Goal: Task Accomplishment & Management: Manage account settings

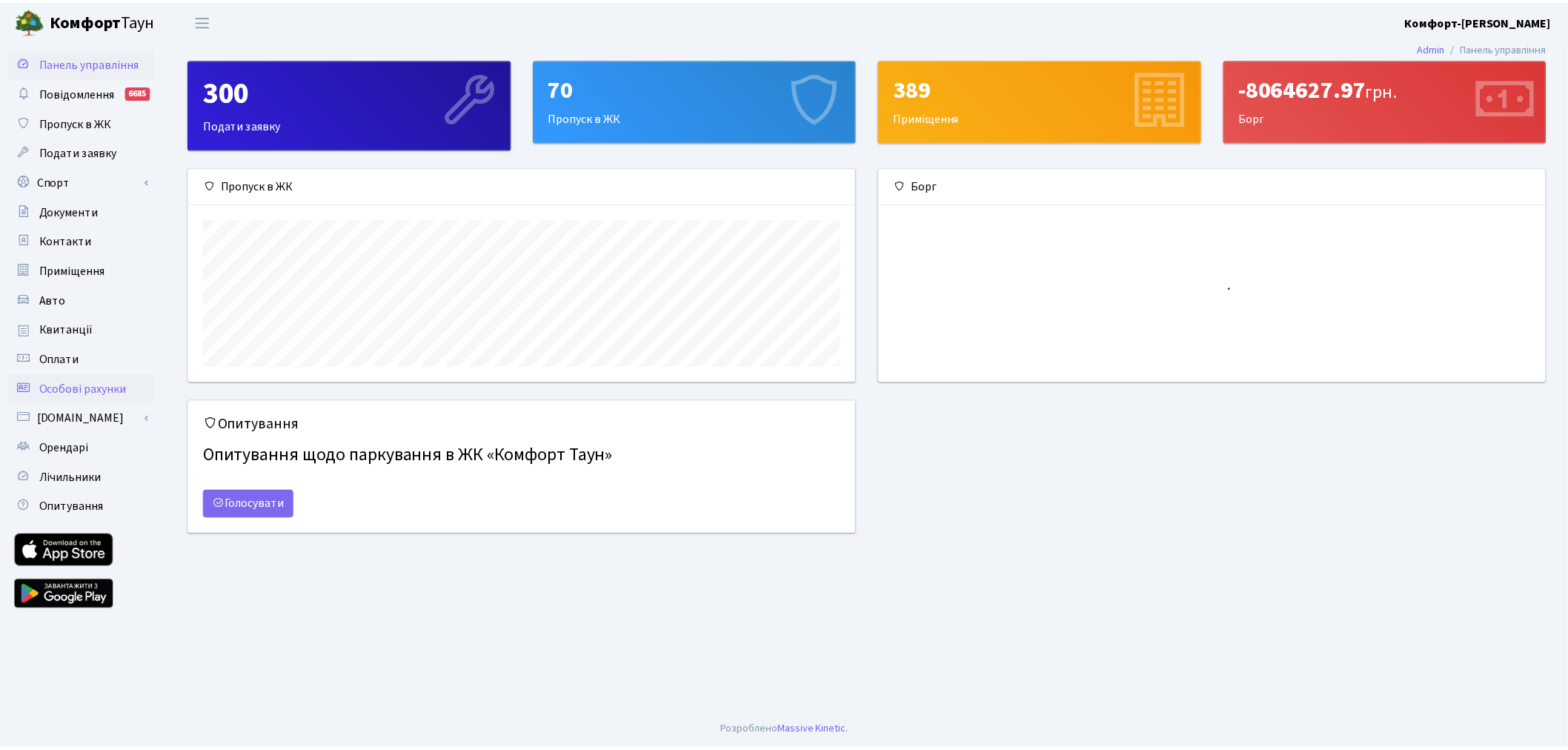
scroll to position [213, 672]
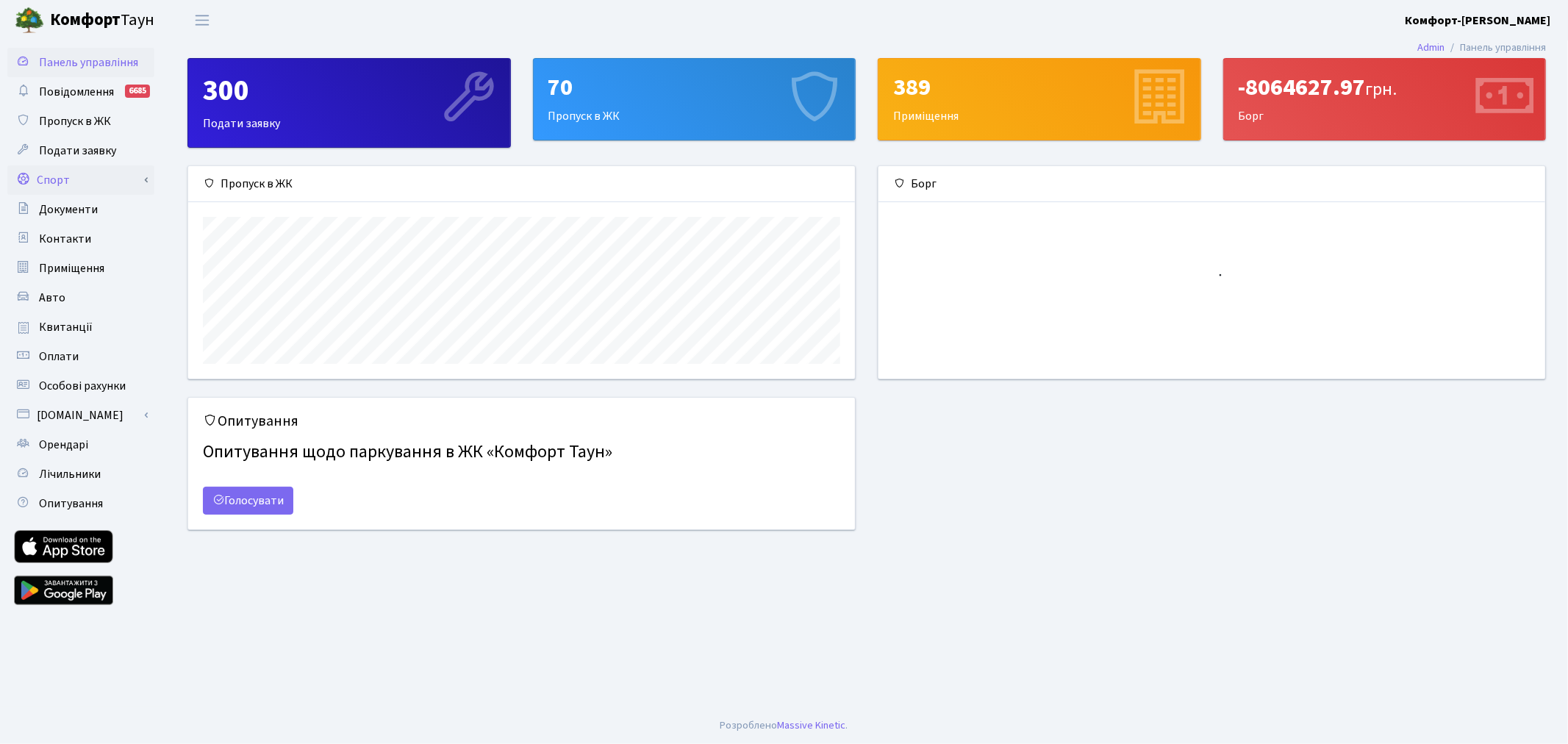
click at [124, 170] on link "Спорт" at bounding box center [81, 179] width 147 height 29
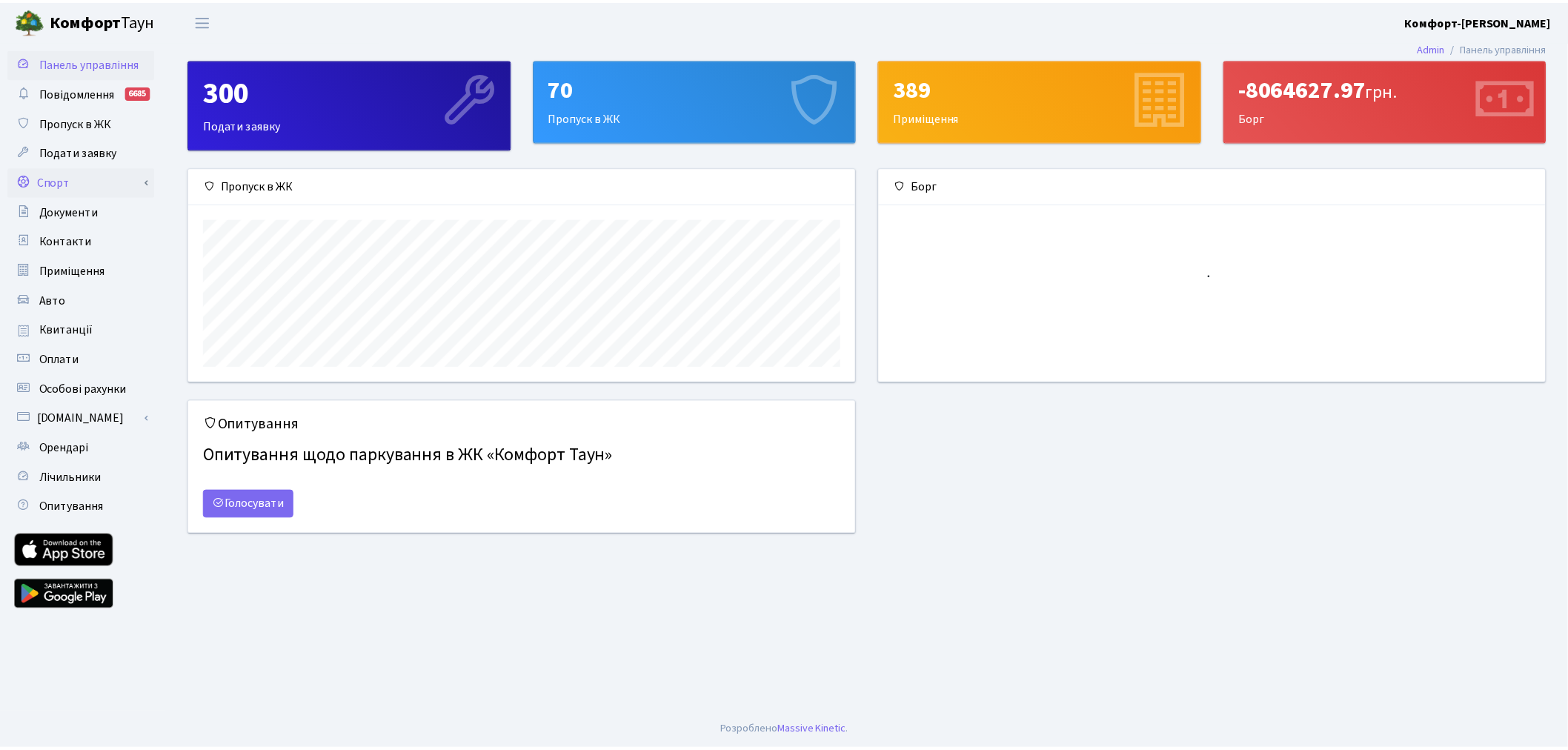
scroll to position [740911, 740158]
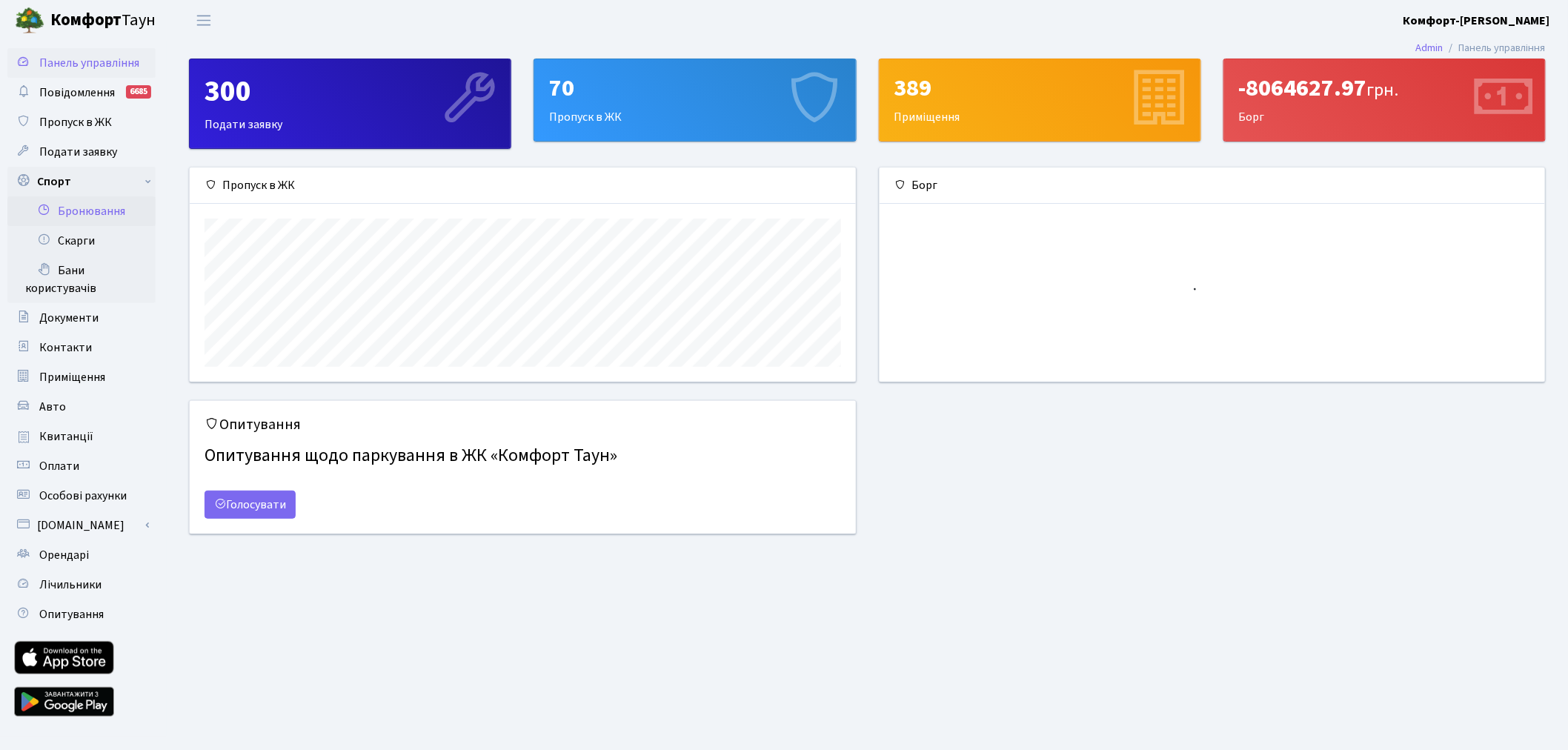
click at [123, 206] on link "Бронювання" at bounding box center [81, 211] width 148 height 29
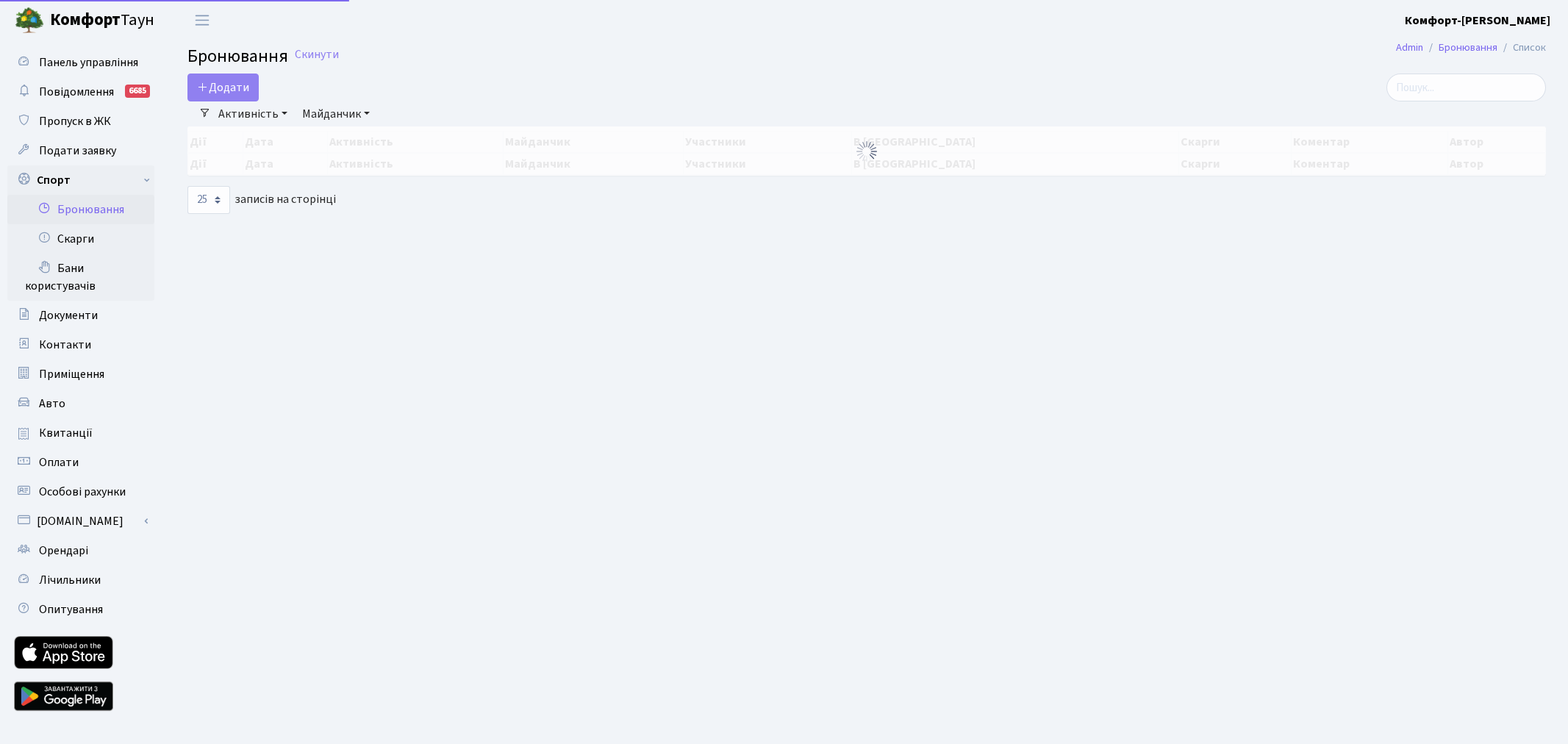
select select "25"
click at [244, 90] on button "Додати" at bounding box center [223, 88] width 71 height 28
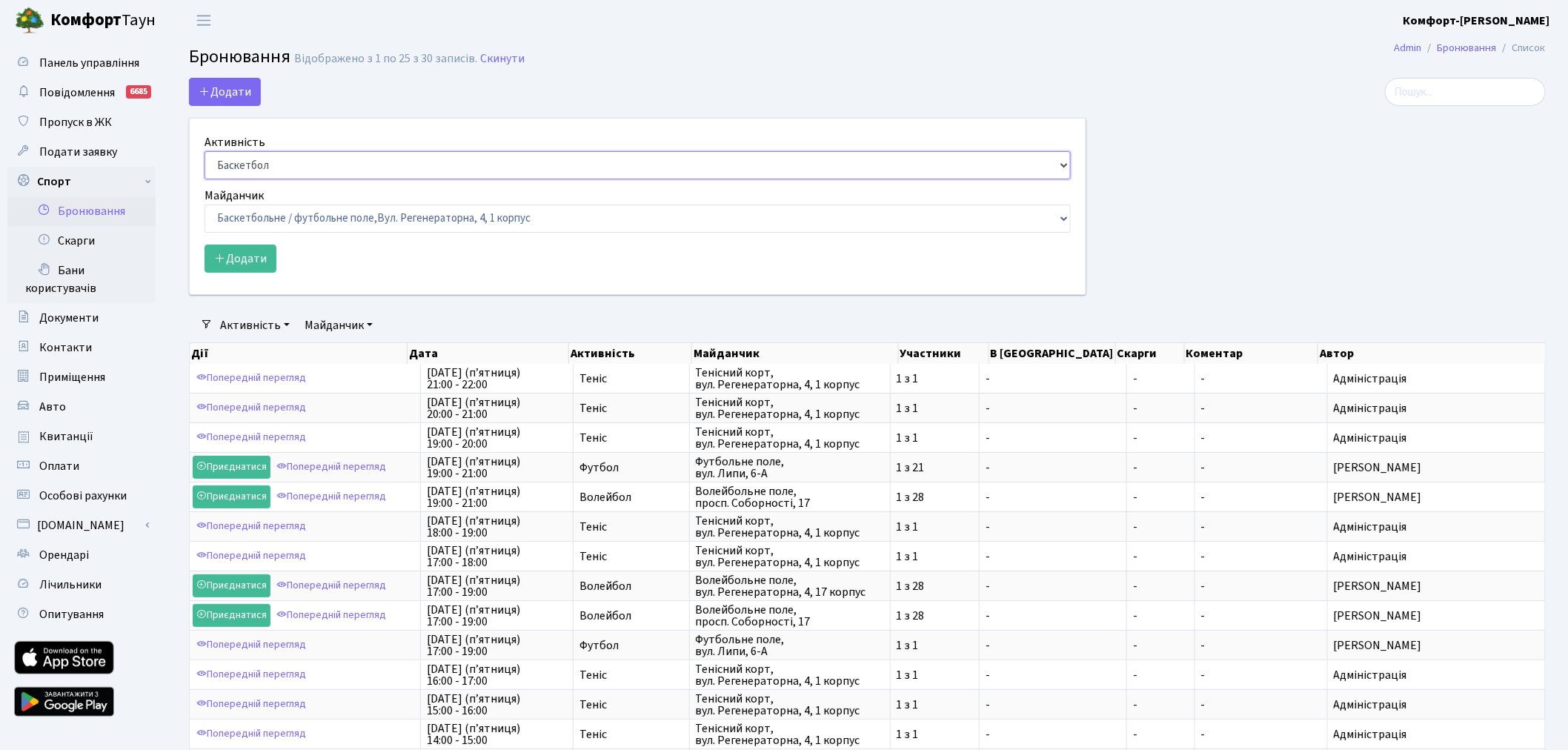
click at [269, 165] on select "Баскетбол Волейбол Йога Катання на роликах Настільний теніс [PERSON_NAME] Фітнес" at bounding box center [637, 166] width 866 height 28
select select "1"
click at [204, 152] on select "Баскетбол Волейбол Йога Катання на роликах Настільний теніс Теніс Футбол Фітнес" at bounding box center [637, 166] width 866 height 28
click at [297, 218] on select "Баскетбольне / футбольне поле, Вул. Регенераторна, 4, 1 корпус Баскетбольне пол…" at bounding box center [637, 218] width 866 height 28
select select "1"
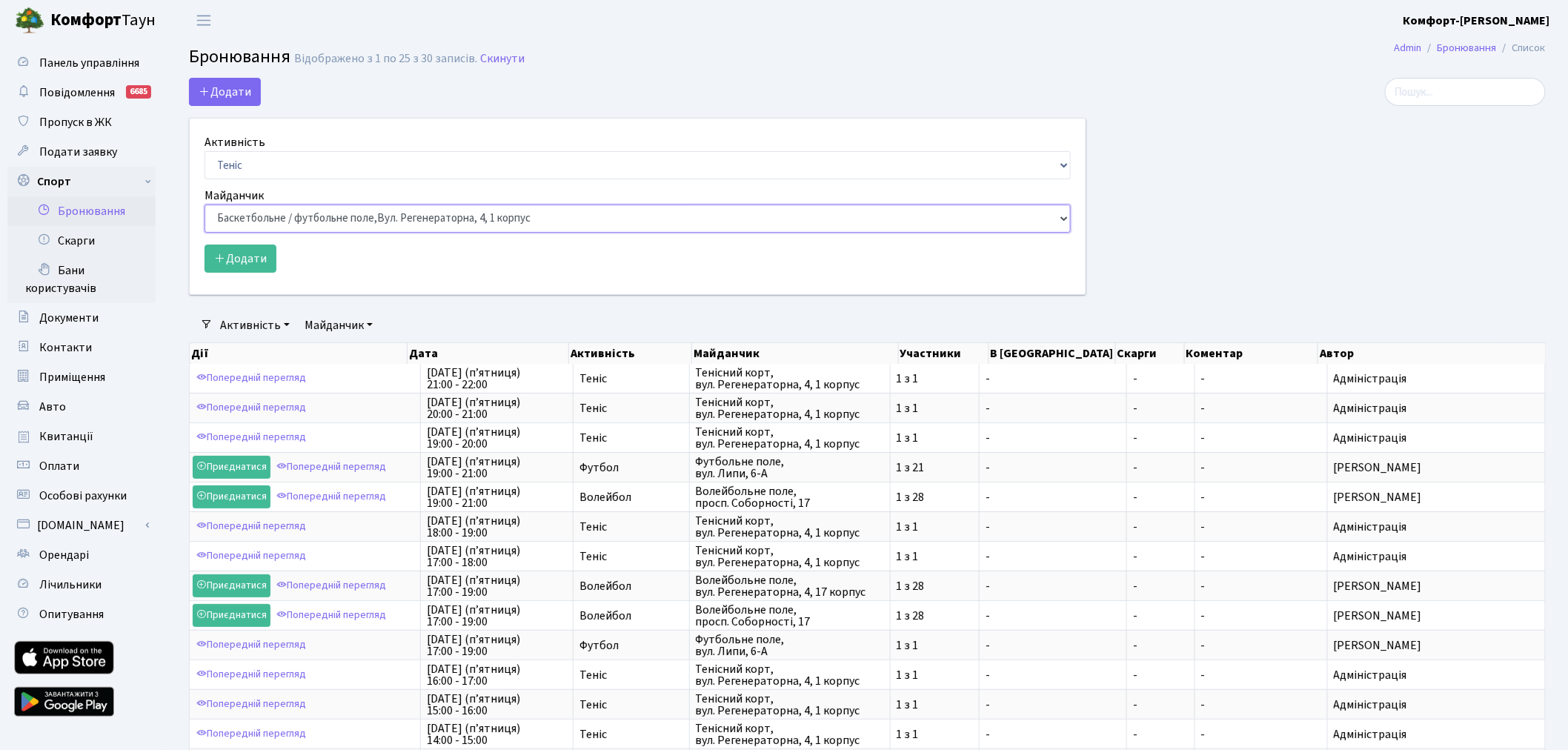
click at [204, 204] on select "Баскетбольне / футбольне поле, Вул. Регенераторна, 4, 1 корпус Баскетбольне пол…" at bounding box center [637, 218] width 866 height 28
click at [249, 260] on button "Додати" at bounding box center [240, 259] width 72 height 28
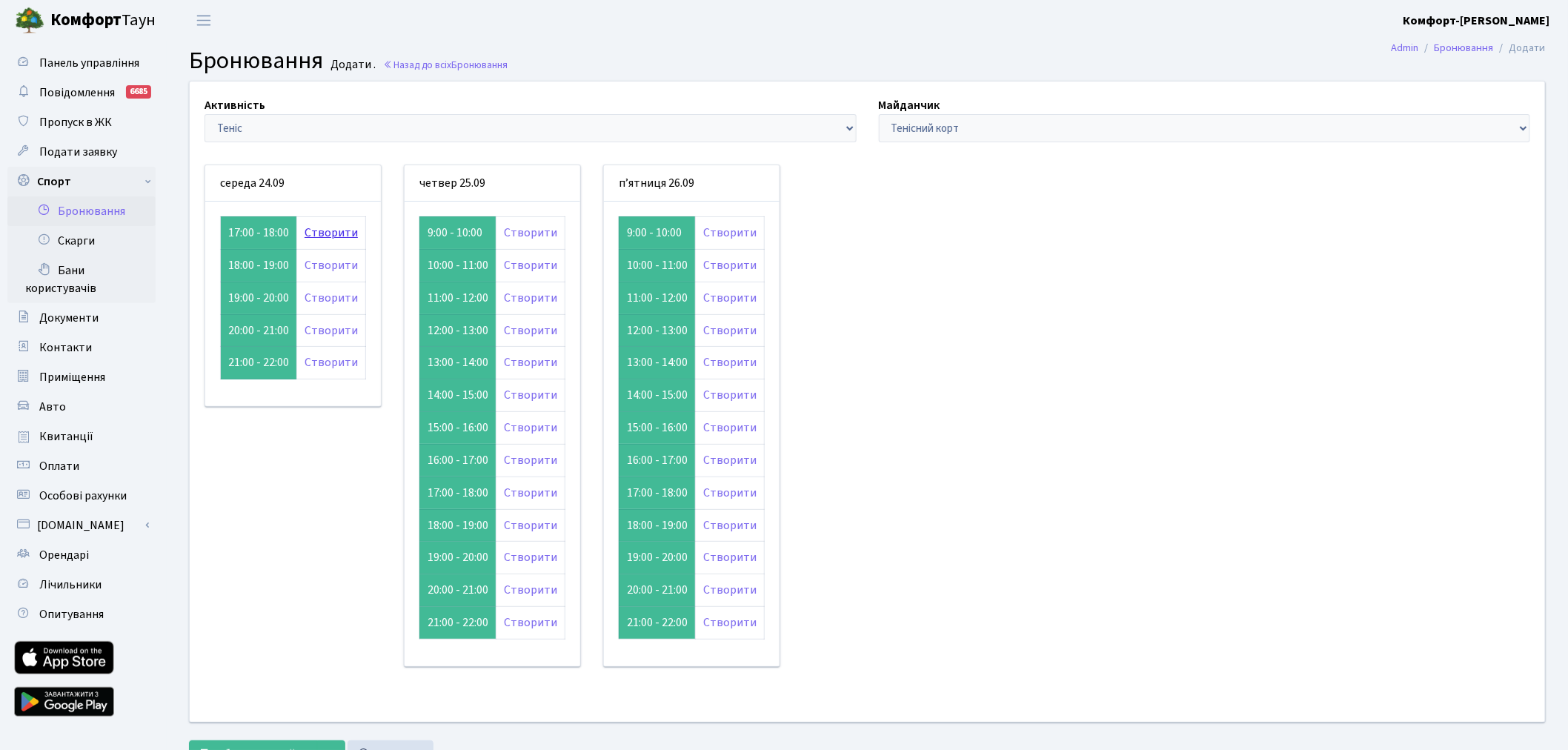
click at [319, 231] on link "Створити" at bounding box center [331, 232] width 54 height 16
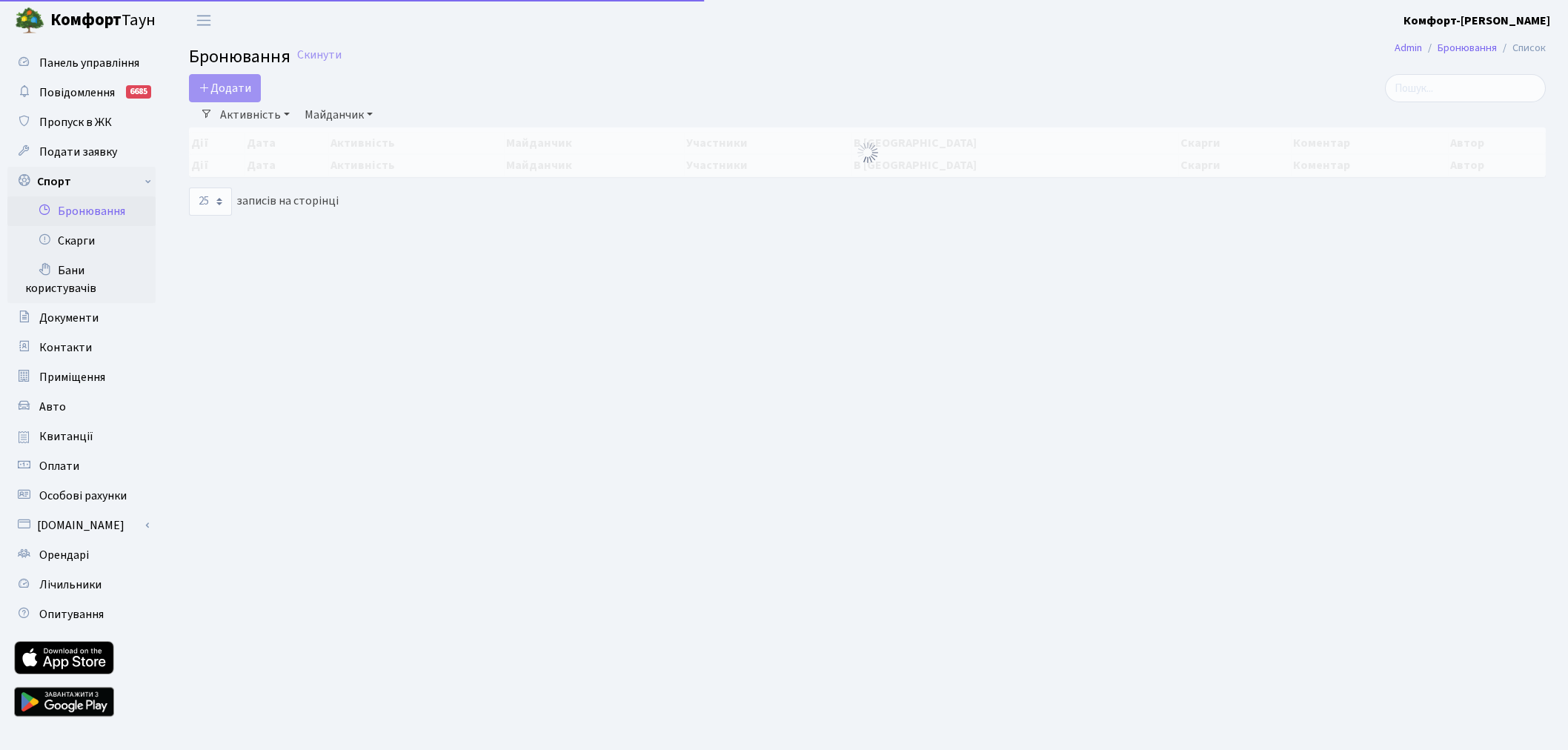
select select "25"
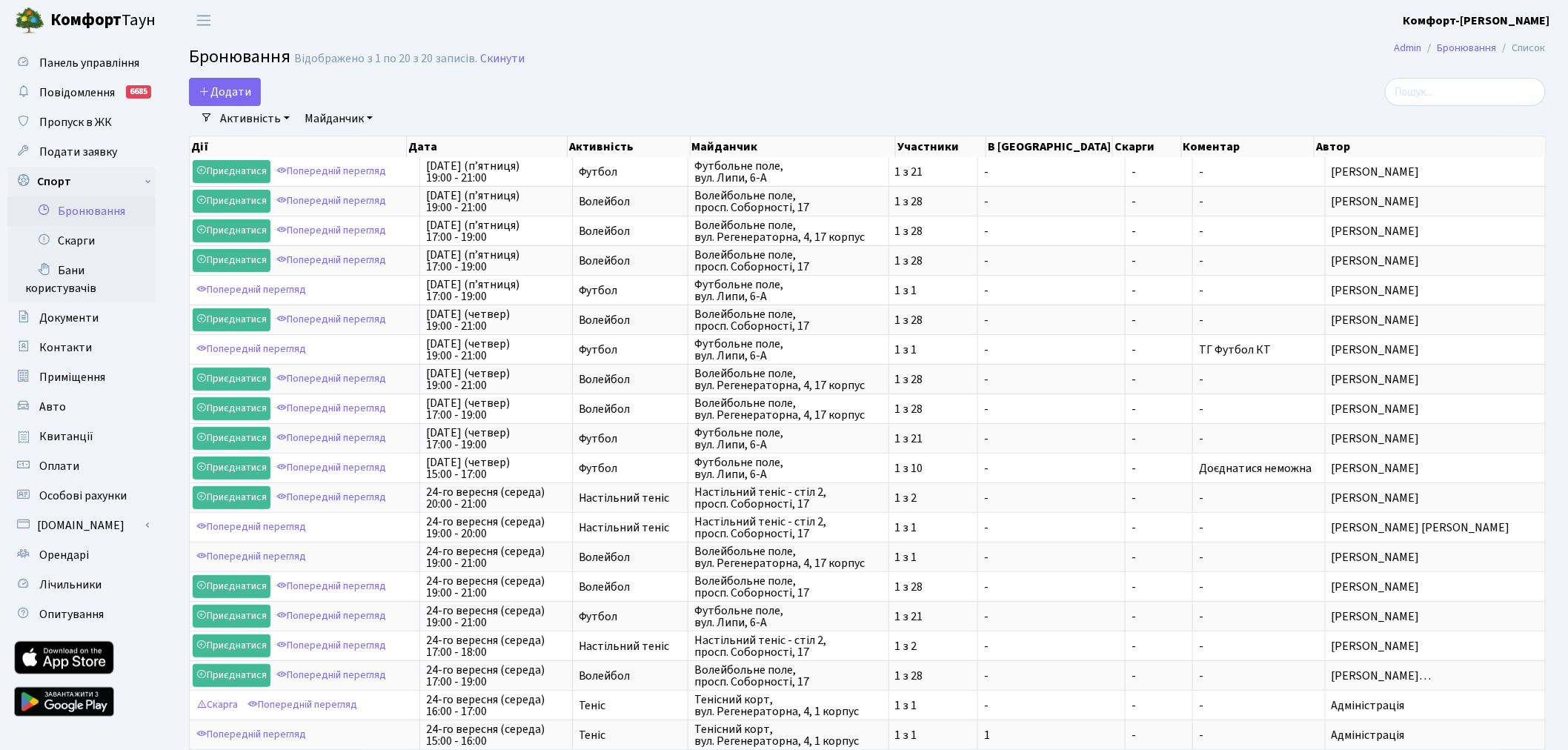
click at [336, 110] on link "Майданчик" at bounding box center [339, 119] width 80 height 25
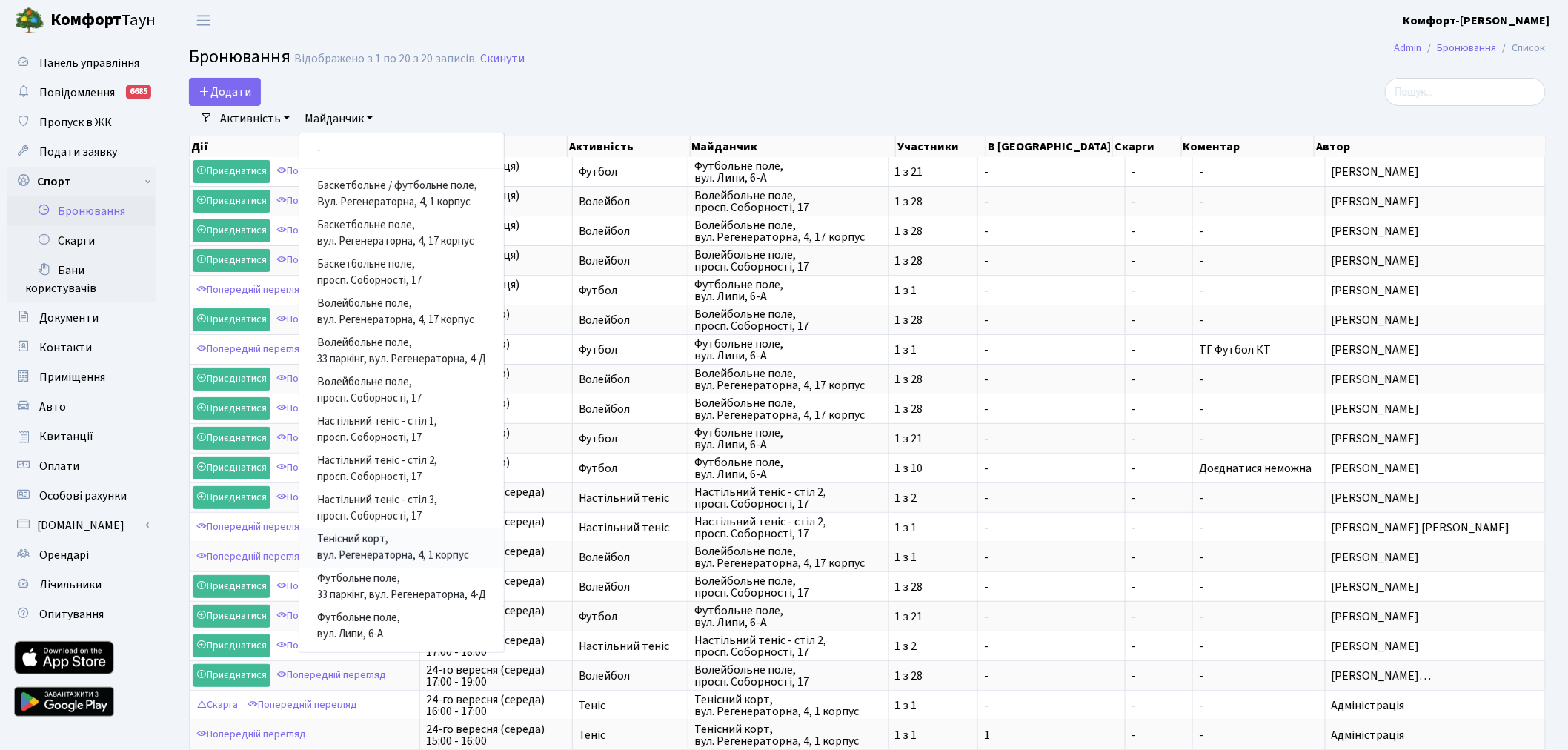
click at [381, 541] on link "Тенісний корт, вул. Регенераторна, 4, 1 корпус" at bounding box center [402, 547] width 204 height 39
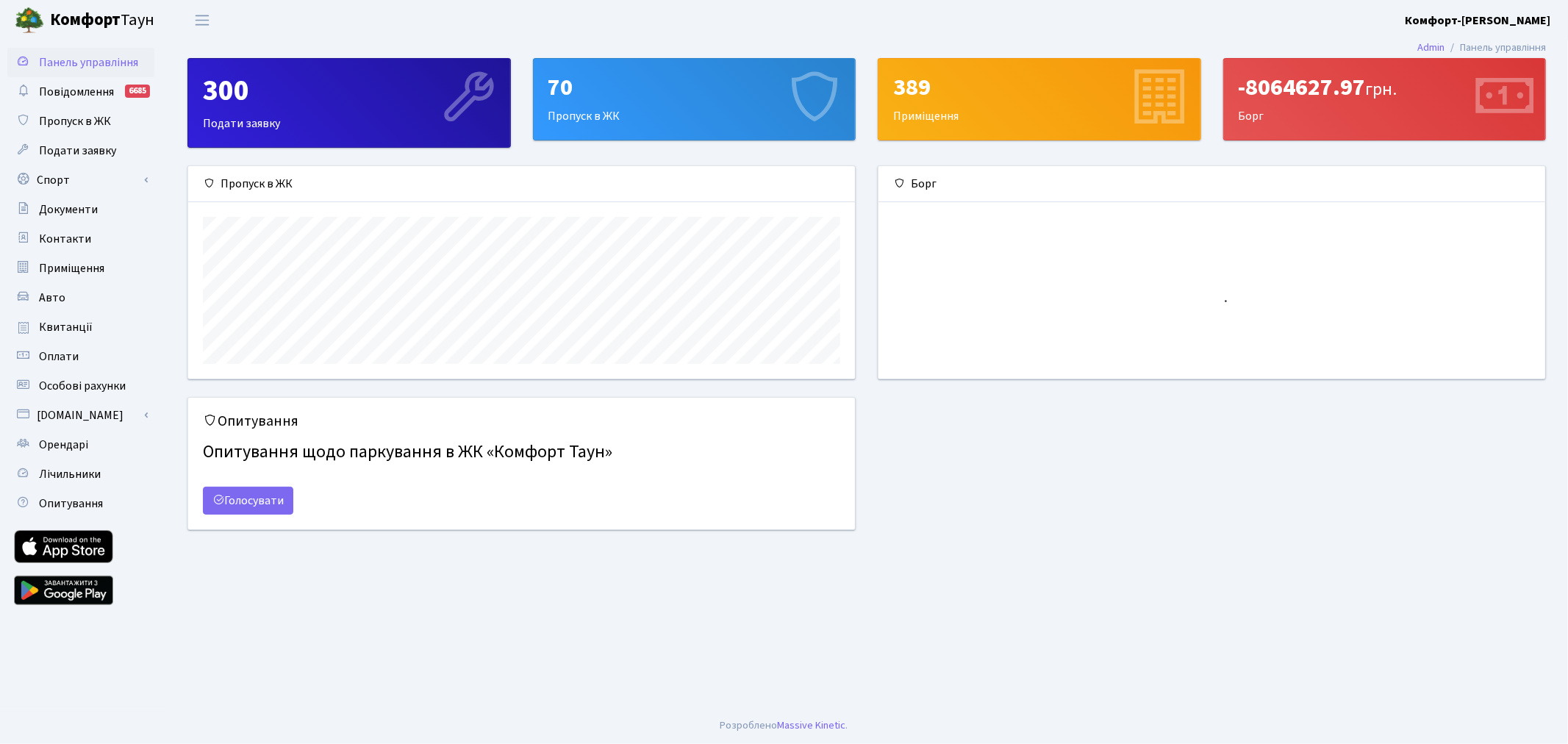
scroll to position [212, 667]
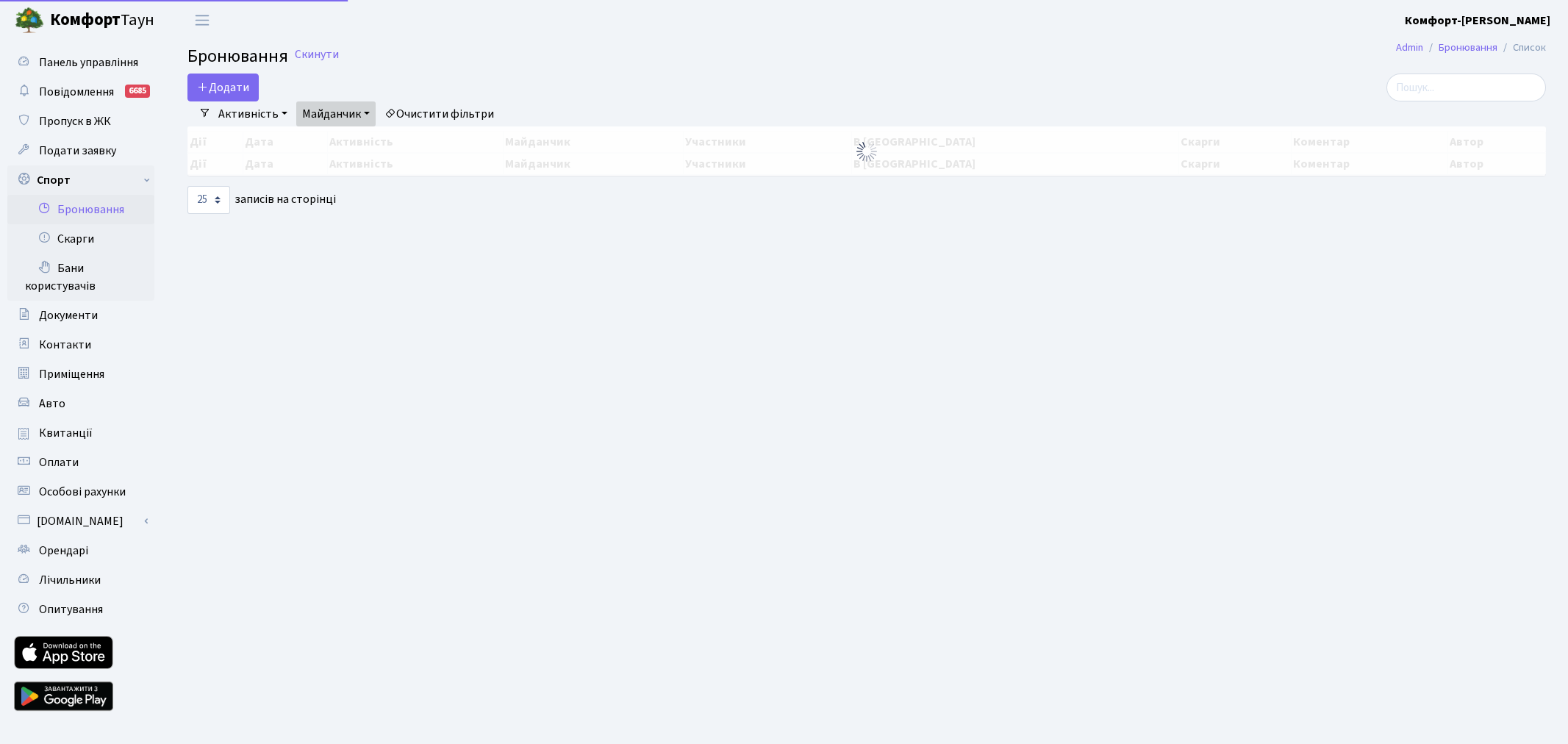
select select "25"
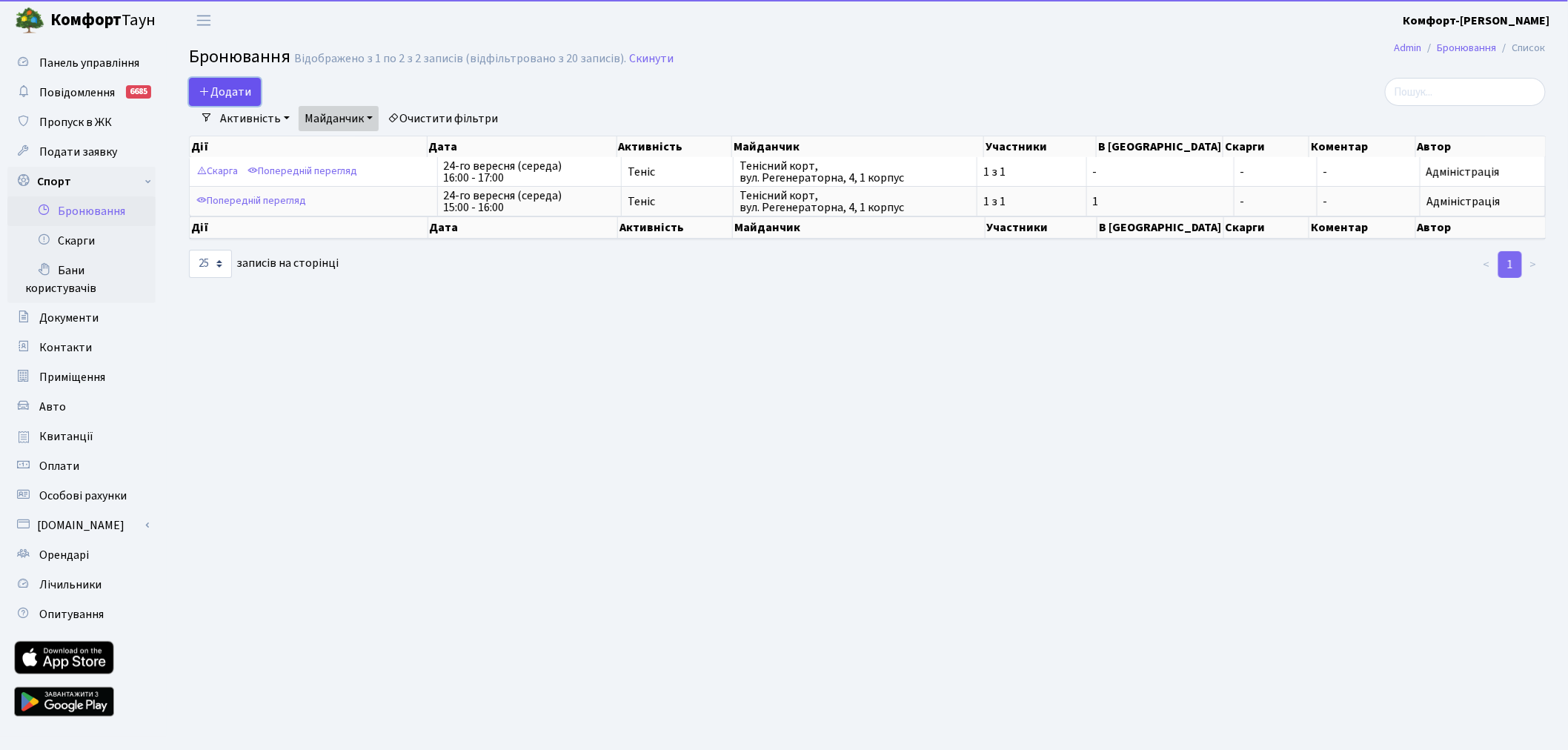
click at [231, 90] on button "Додати" at bounding box center [225, 92] width 72 height 28
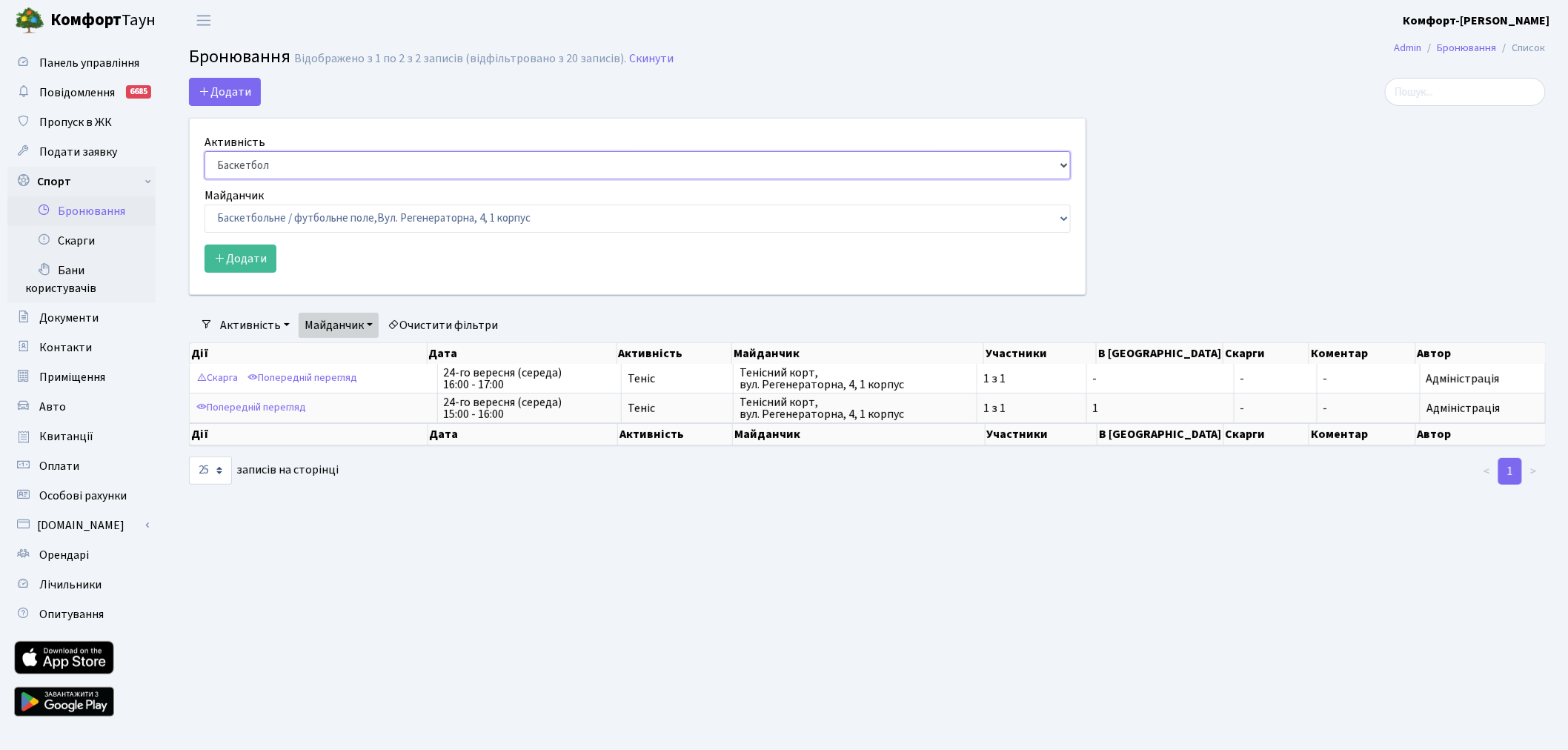
click at [275, 161] on select "Баскетбол Волейбол Йога Катання на роликах Настільний теніс [PERSON_NAME] Фітнес" at bounding box center [637, 166] width 866 height 28
select select "1"
click at [204, 152] on select "Баскетбол Волейбол Йога Катання на роликах Настільний теніс Теніс Футбол Фітнес" at bounding box center [637, 166] width 866 height 28
click at [297, 217] on select "Баскетбольне / футбольне поле, Вул. Регенераторна, 4, 1 корпус Баскетбольне пол…" at bounding box center [637, 218] width 866 height 28
select select "1"
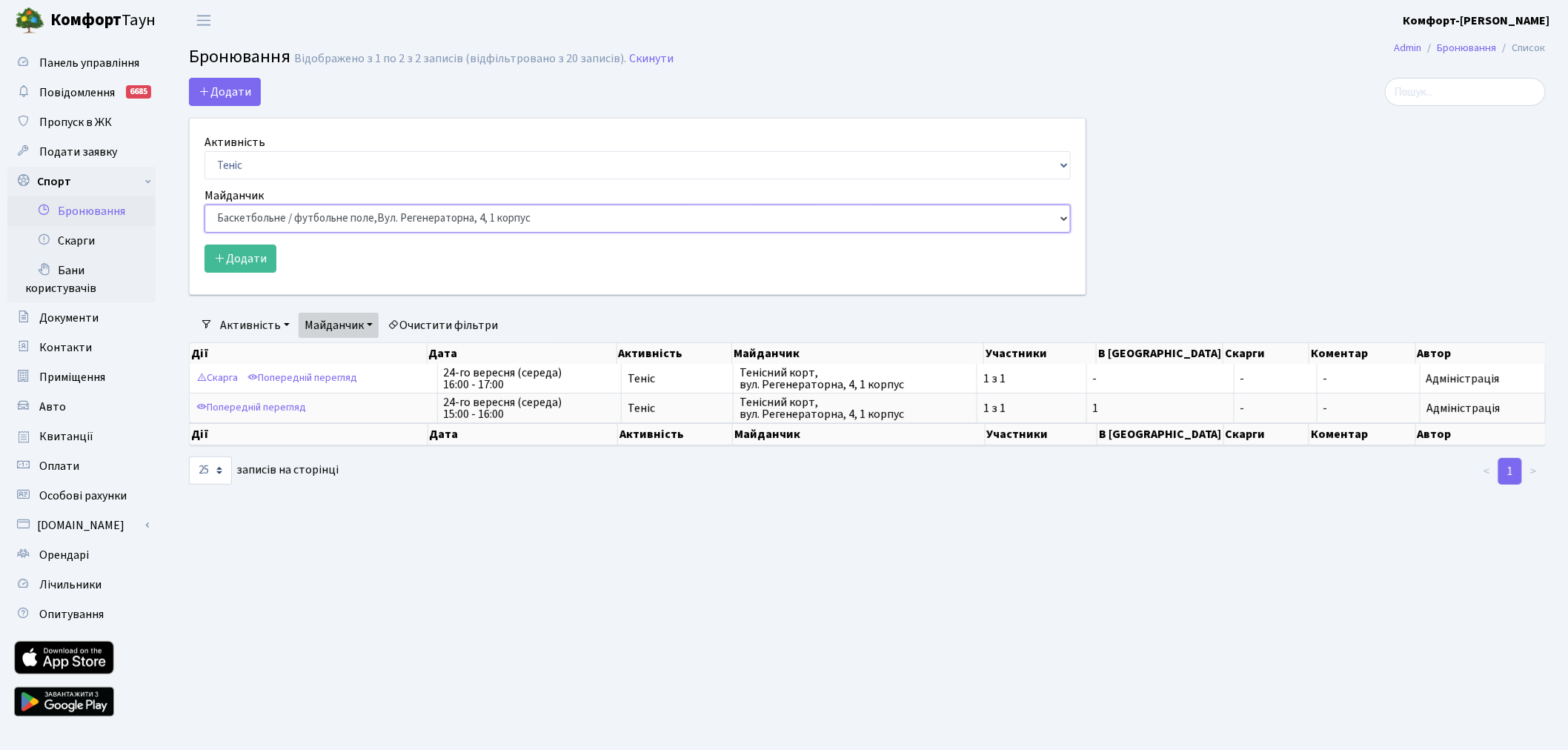
click at [204, 204] on select "Баскетбольне / футбольне поле, Вул. Регенераторна, 4, 1 корпус Баскетбольне пол…" at bounding box center [637, 218] width 866 height 28
click at [248, 255] on button "Додати" at bounding box center [240, 259] width 72 height 28
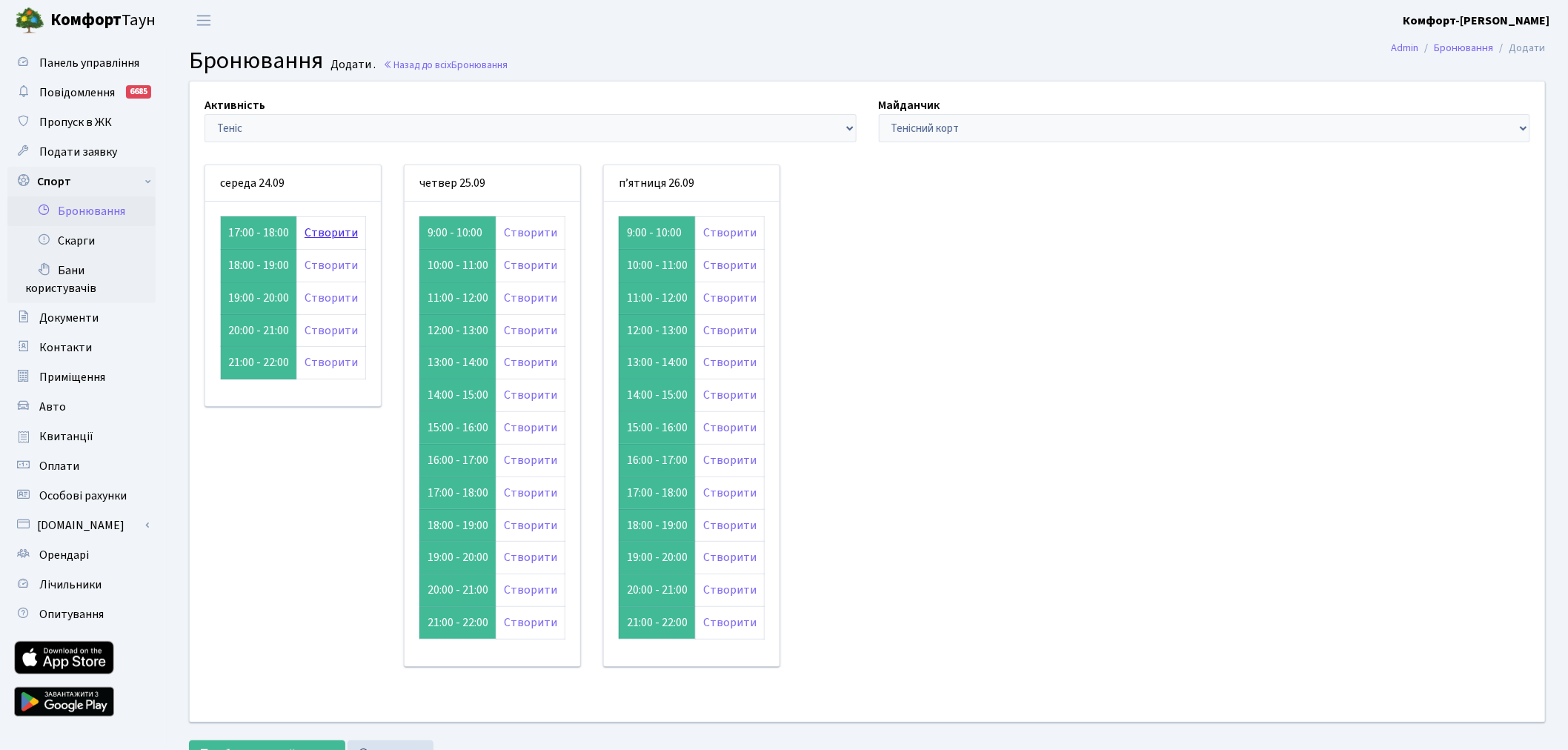
click at [315, 232] on link "Створити" at bounding box center [331, 232] width 54 height 16
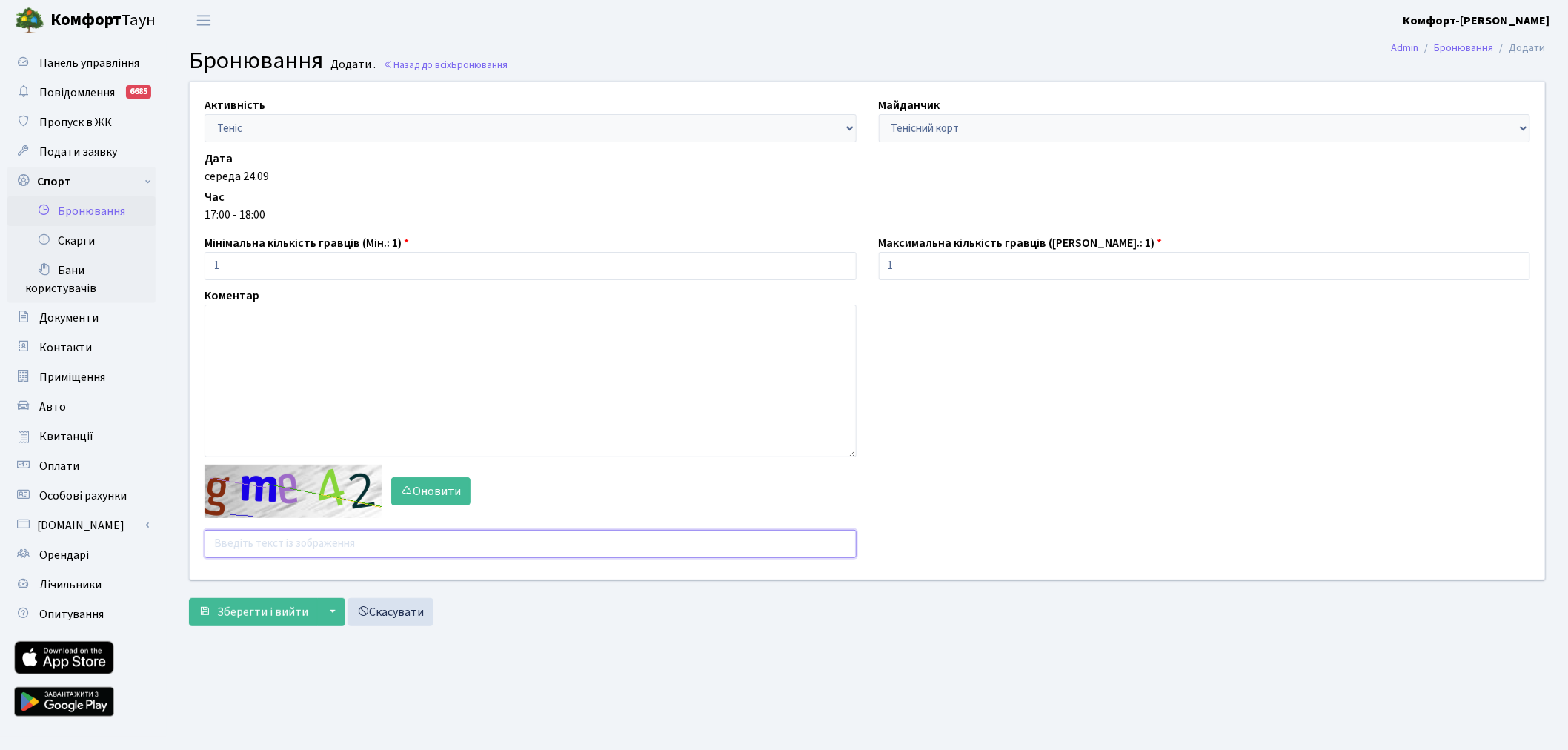
click at [255, 552] on input "text" at bounding box center [530, 544] width 652 height 28
type input "N7YPN"
click at [279, 604] on span "Зберегти і вийти" at bounding box center [262, 612] width 91 height 16
click at [299, 540] on input "text" at bounding box center [530, 544] width 652 height 28
type input "aqebg"
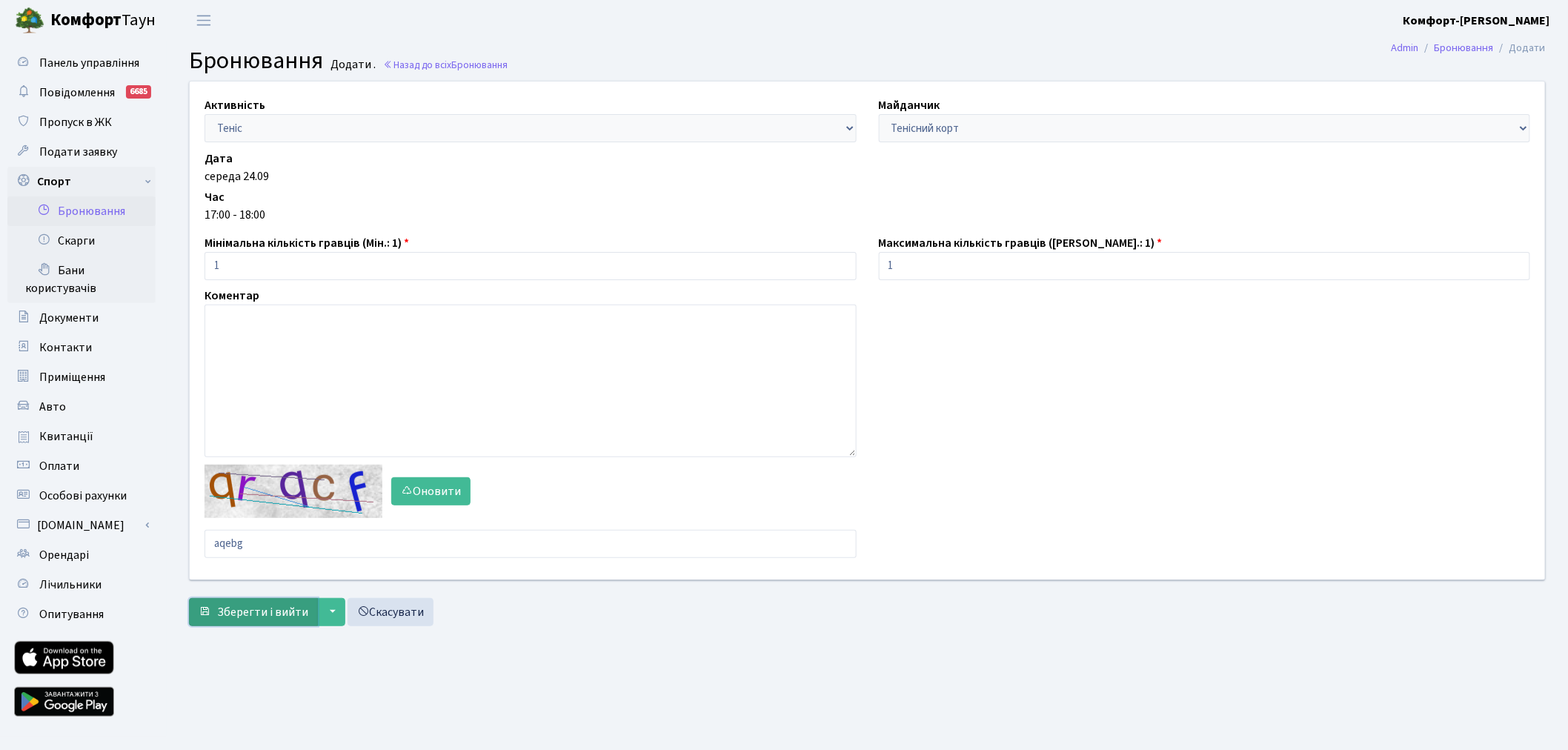
click at [274, 604] on span "Зберегти і вийти" at bounding box center [262, 612] width 91 height 16
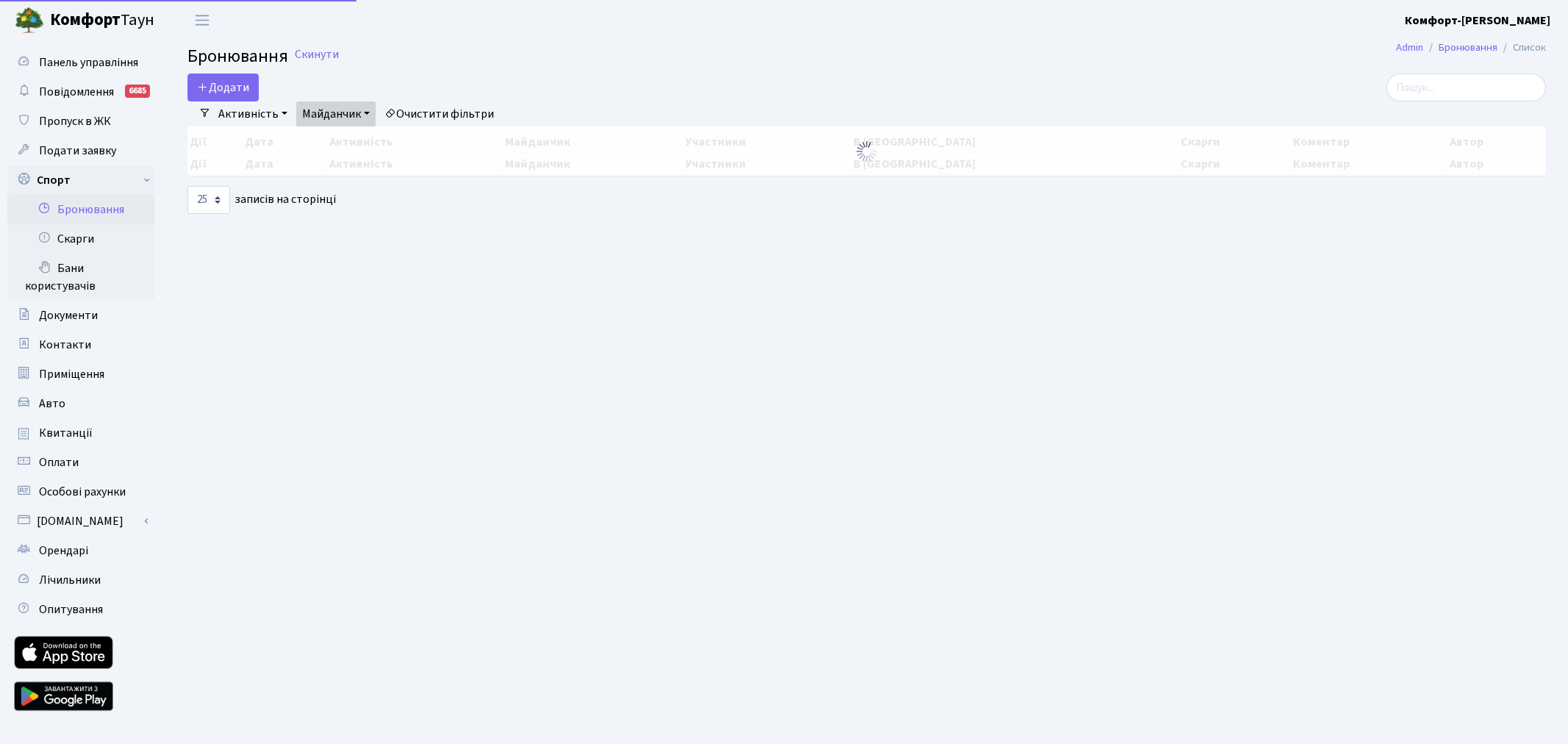
select select "25"
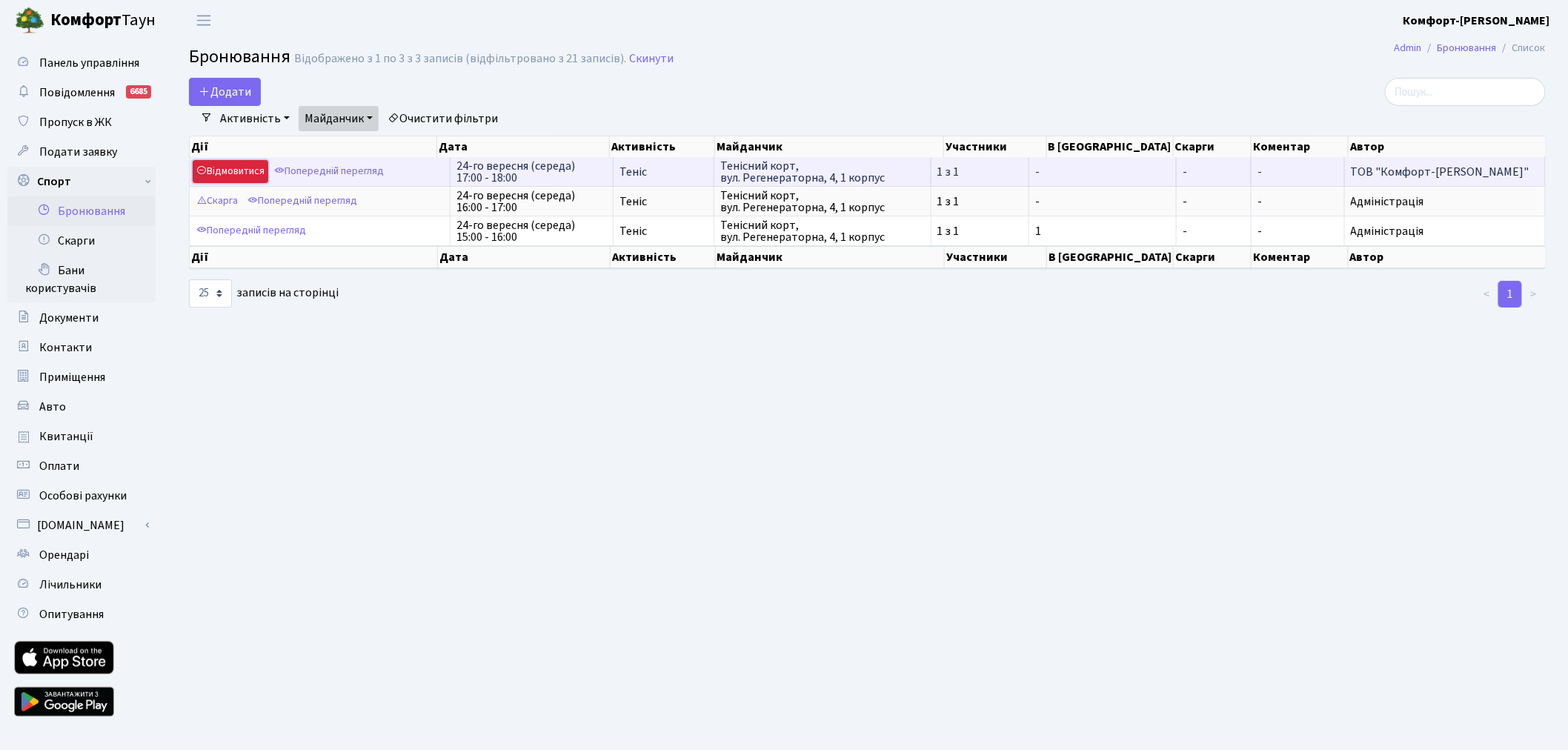
click at [255, 168] on link "Відмовитися" at bounding box center [230, 171] width 75 height 23
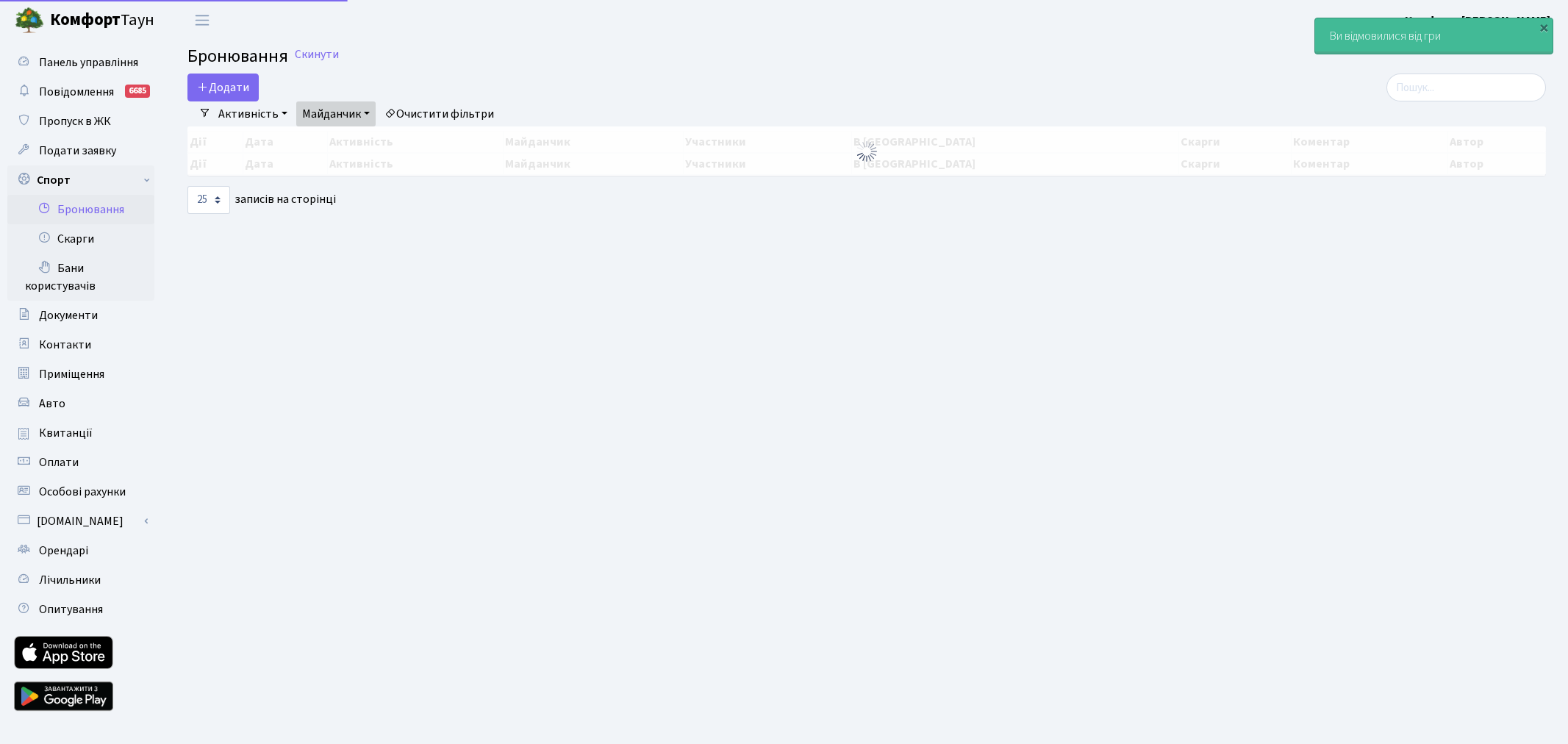
select select "25"
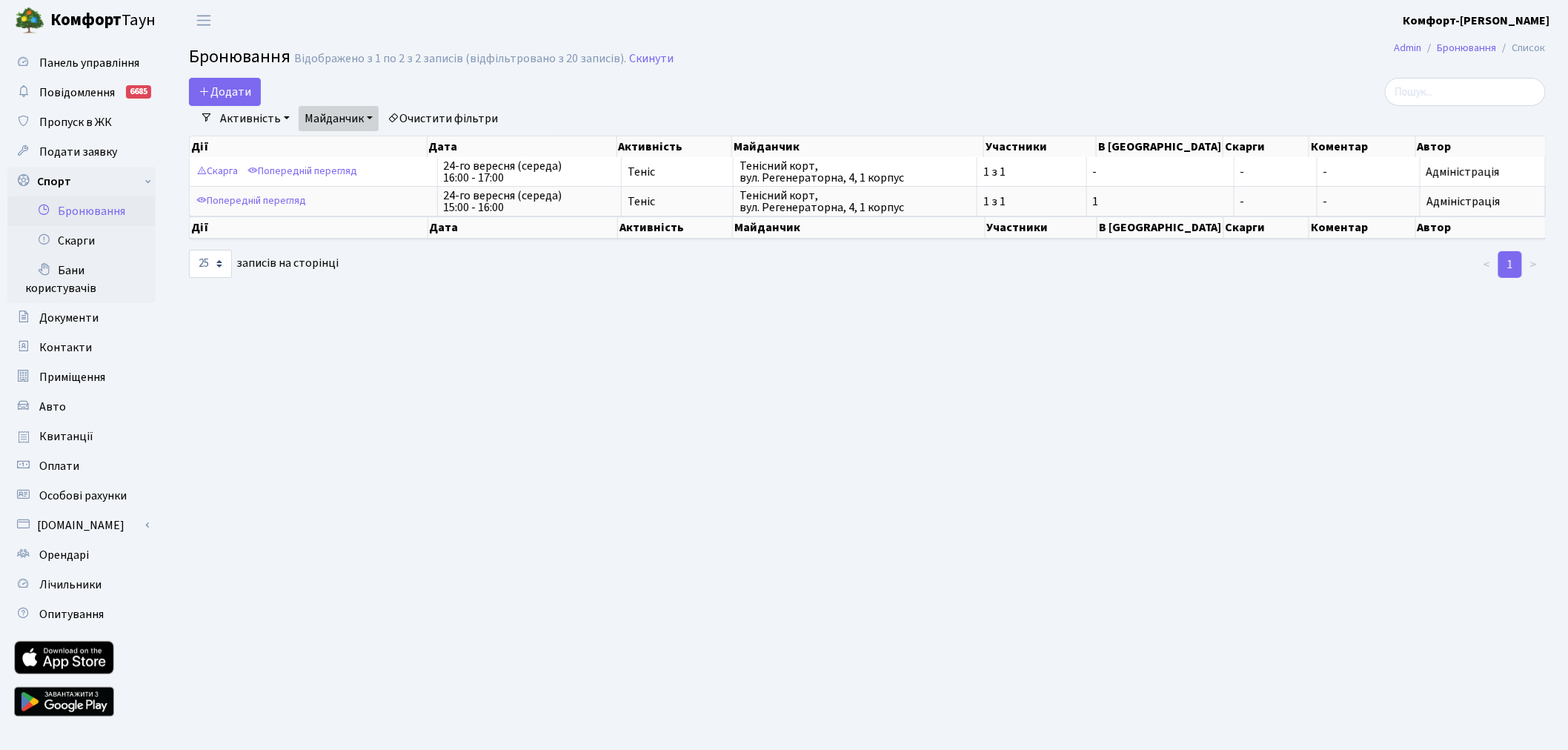
click at [326, 119] on link "Майданчик" at bounding box center [339, 119] width 80 height 25
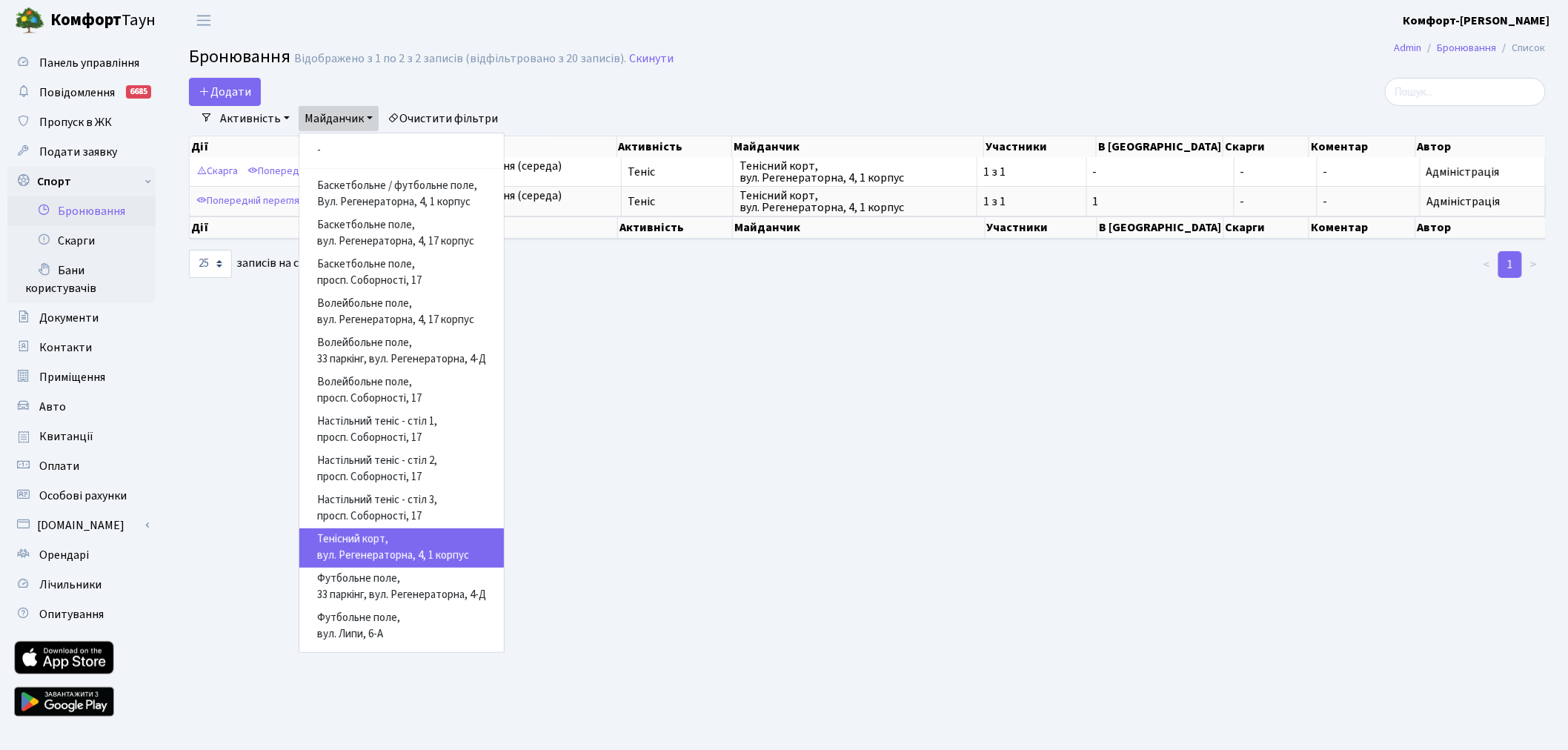
click at [630, 341] on main "Admin Бронювання Список Бронювання Відображено з 1 по 2 з 2 записів (відфільтро…" at bounding box center [867, 388] width 1401 height 696
